Goal: Navigation & Orientation: Find specific page/section

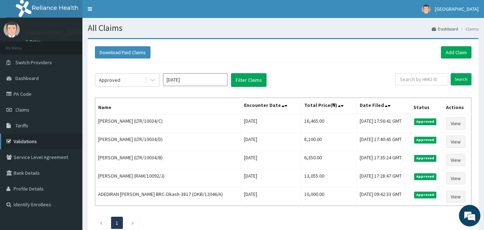
click at [43, 140] on link "Validations" at bounding box center [41, 141] width 82 height 16
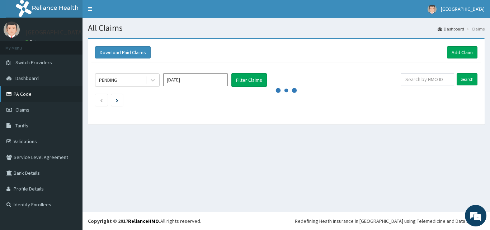
click at [60, 88] on link "PA Code" at bounding box center [41, 94] width 82 height 16
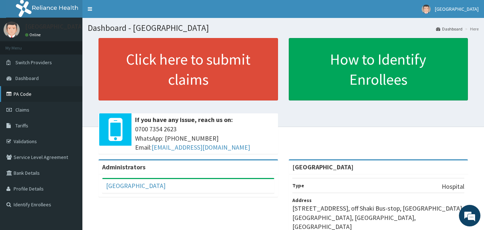
click at [33, 90] on link "PA Code" at bounding box center [41, 94] width 82 height 16
